Goal: Transaction & Acquisition: Download file/media

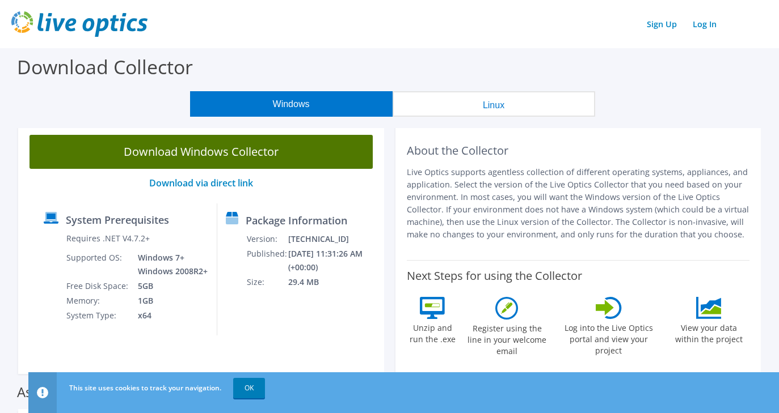
click at [246, 148] on link "Download Windows Collector" at bounding box center [200, 152] width 343 height 34
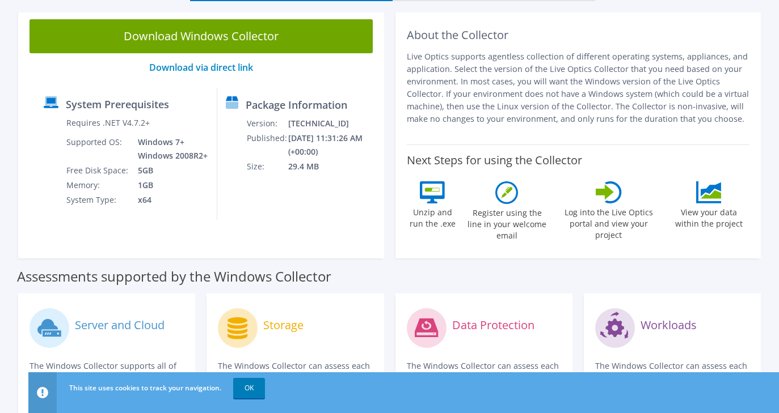
scroll to position [113, 0]
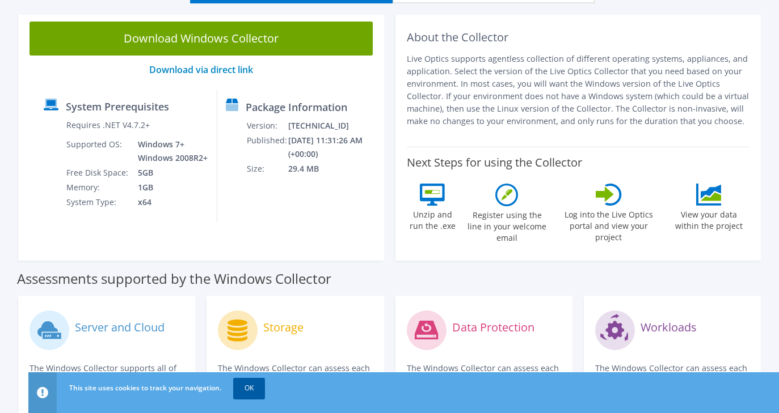
click at [244, 384] on link "OK" at bounding box center [249, 388] width 32 height 20
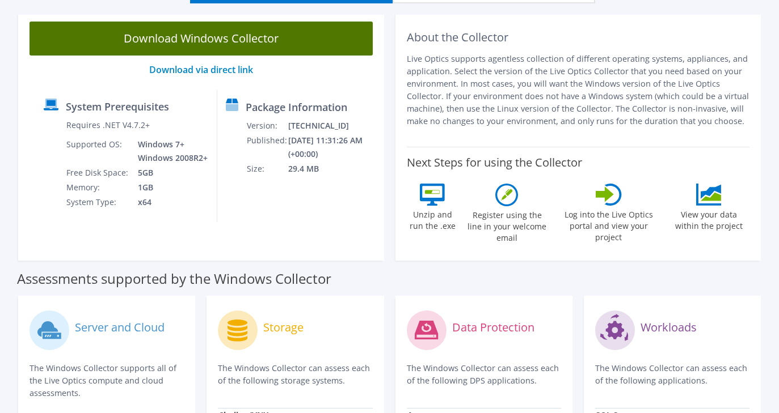
click at [203, 43] on link "Download Windows Collector" at bounding box center [200, 39] width 343 height 34
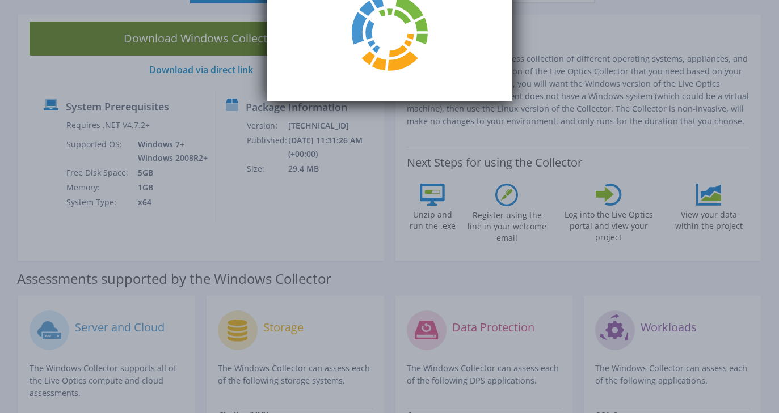
scroll to position [0, 0]
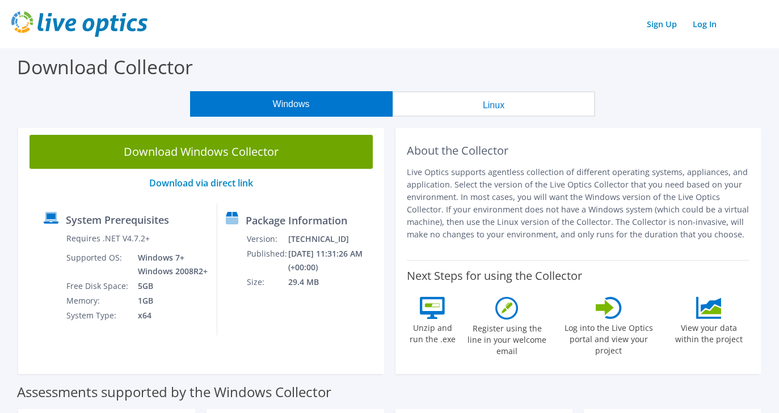
click at [553, 179] on p "Live Optics supports agentless collection of different operating systems, appli…" at bounding box center [578, 203] width 343 height 75
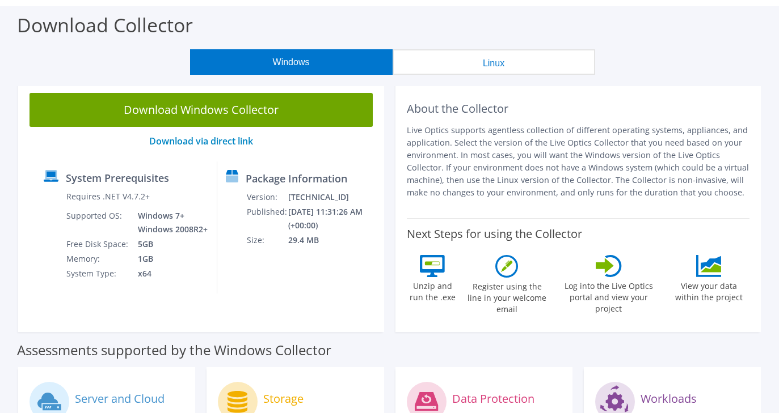
scroll to position [57, 0]
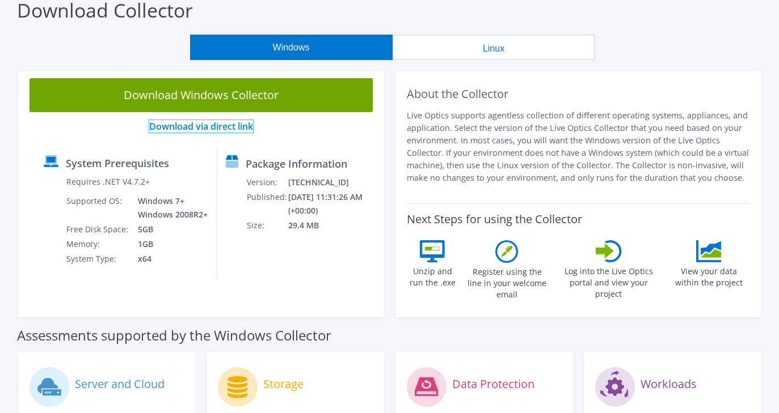
click at [230, 124] on link "Download via direct link" at bounding box center [201, 126] width 104 height 12
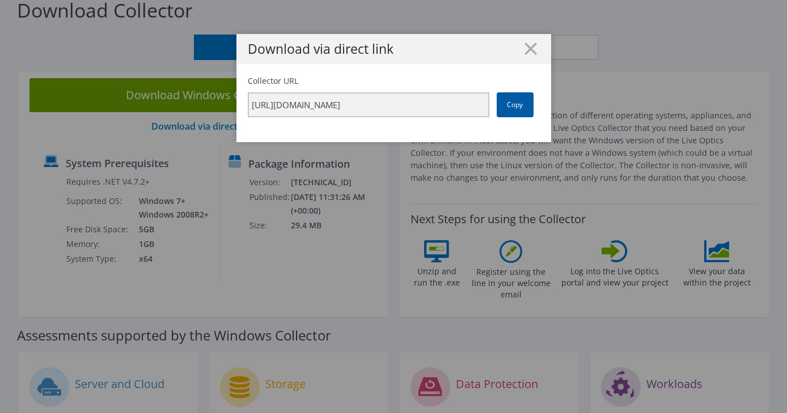
click at [510, 107] on link "Copy" at bounding box center [515, 104] width 37 height 25
click at [667, 111] on div "Download via direct link Collector URL https://app.liveoptics.com/collector/dir…" at bounding box center [393, 206] width 787 height 345
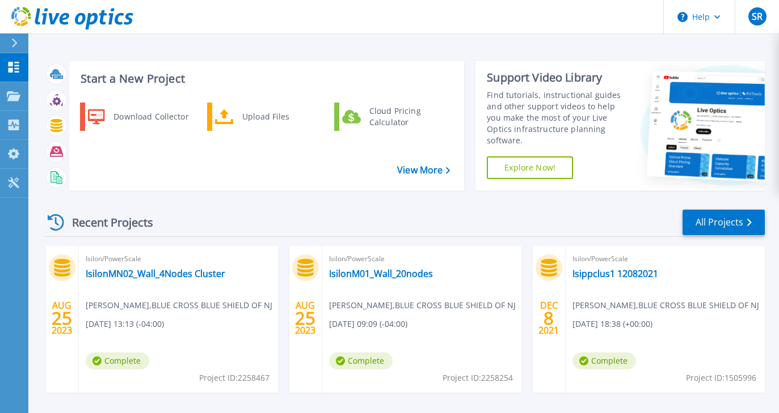
click at [236, 187] on div "Start a New Project Download Collector Upload Files Cloud Pricing Calculator Vi…" at bounding box center [266, 125] width 395 height 129
